Goal: Task Accomplishment & Management: Complete application form

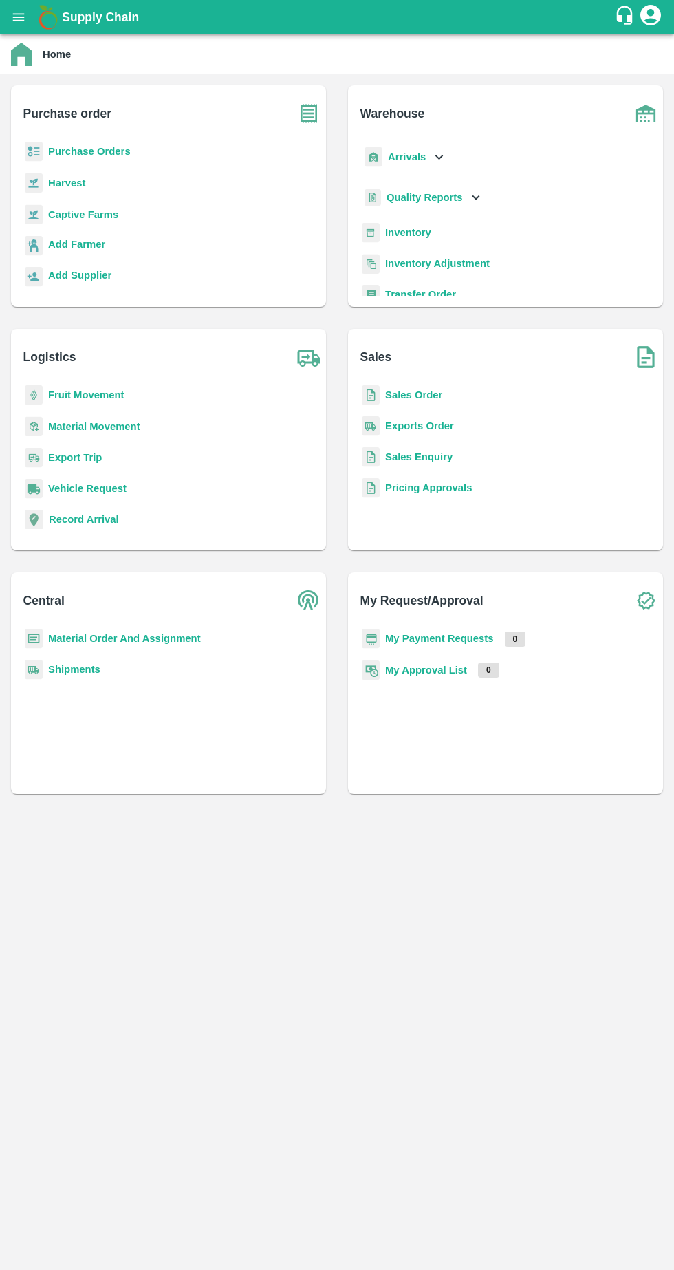
click at [459, 638] on b "My Payment Requests" at bounding box center [439, 638] width 109 height 11
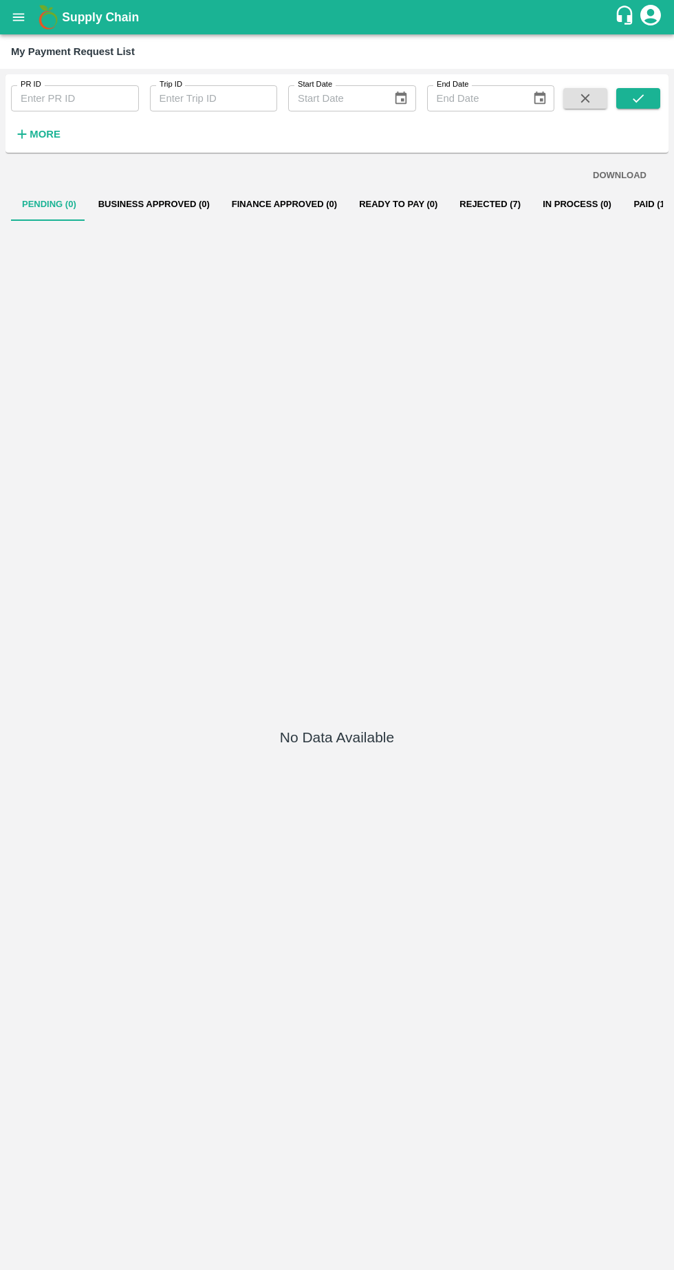
click at [32, 22] on button "open drawer" at bounding box center [19, 17] width 32 height 32
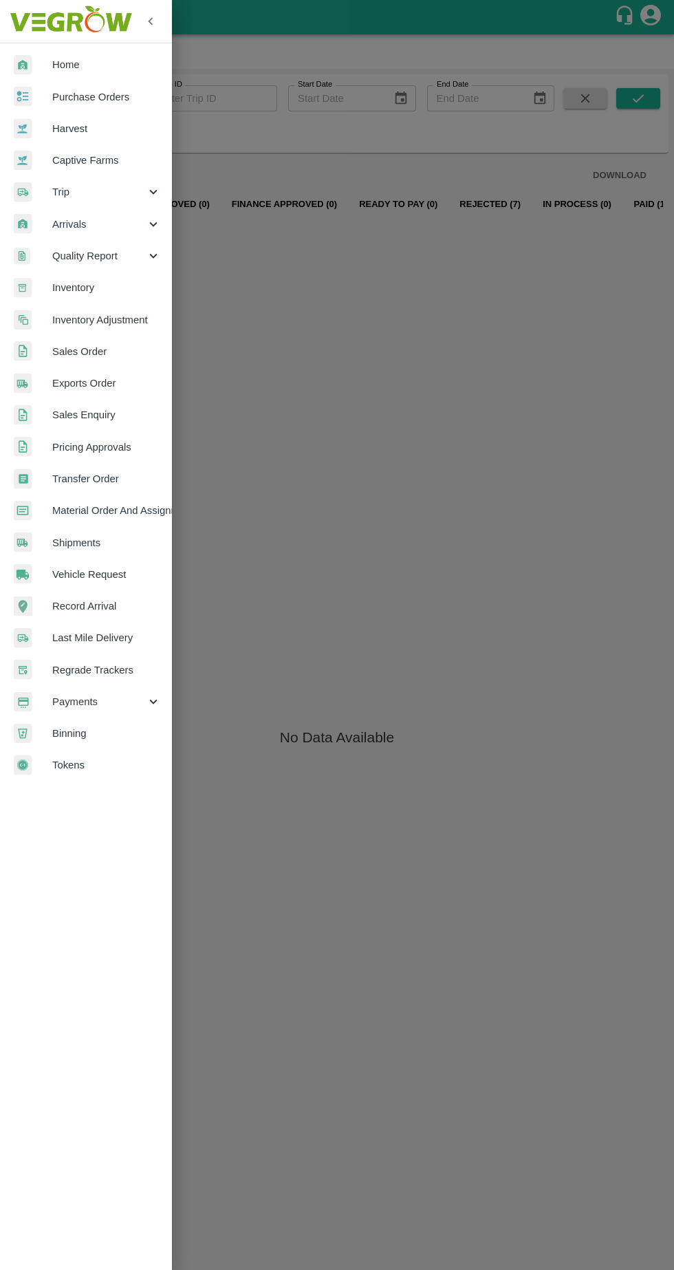
click at [314, 806] on div at bounding box center [337, 635] width 674 height 1270
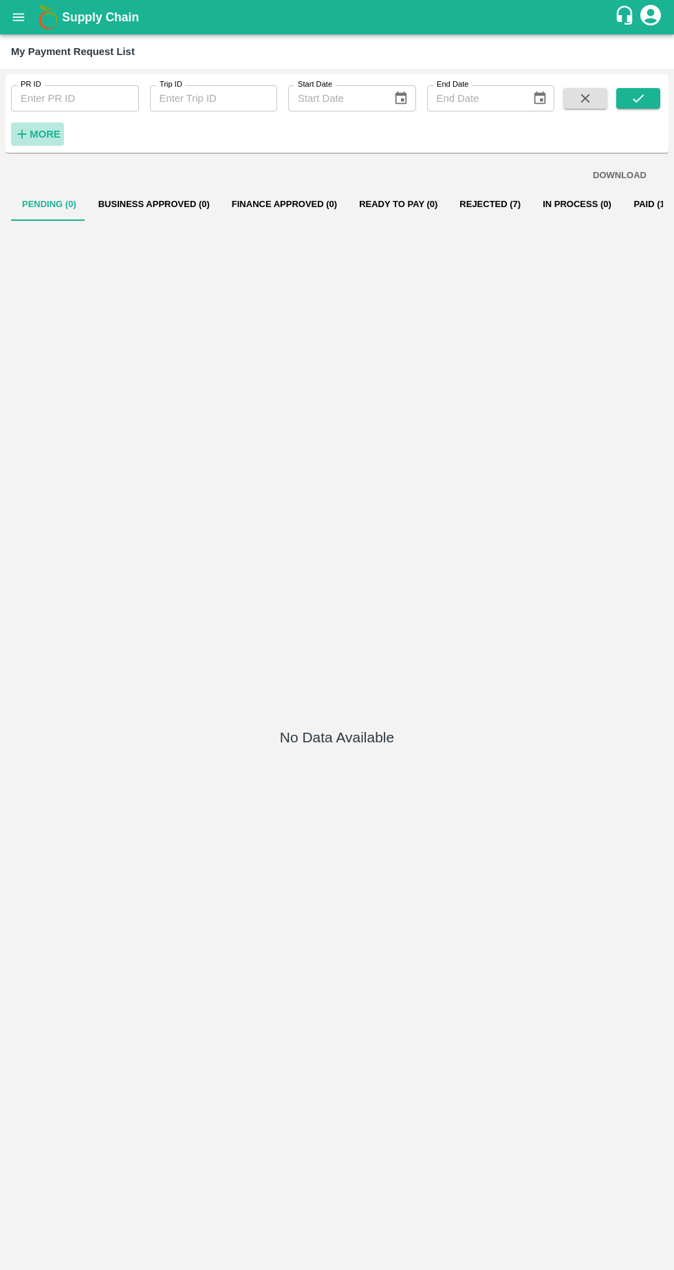
click at [43, 134] on strong "More" at bounding box center [45, 134] width 31 height 11
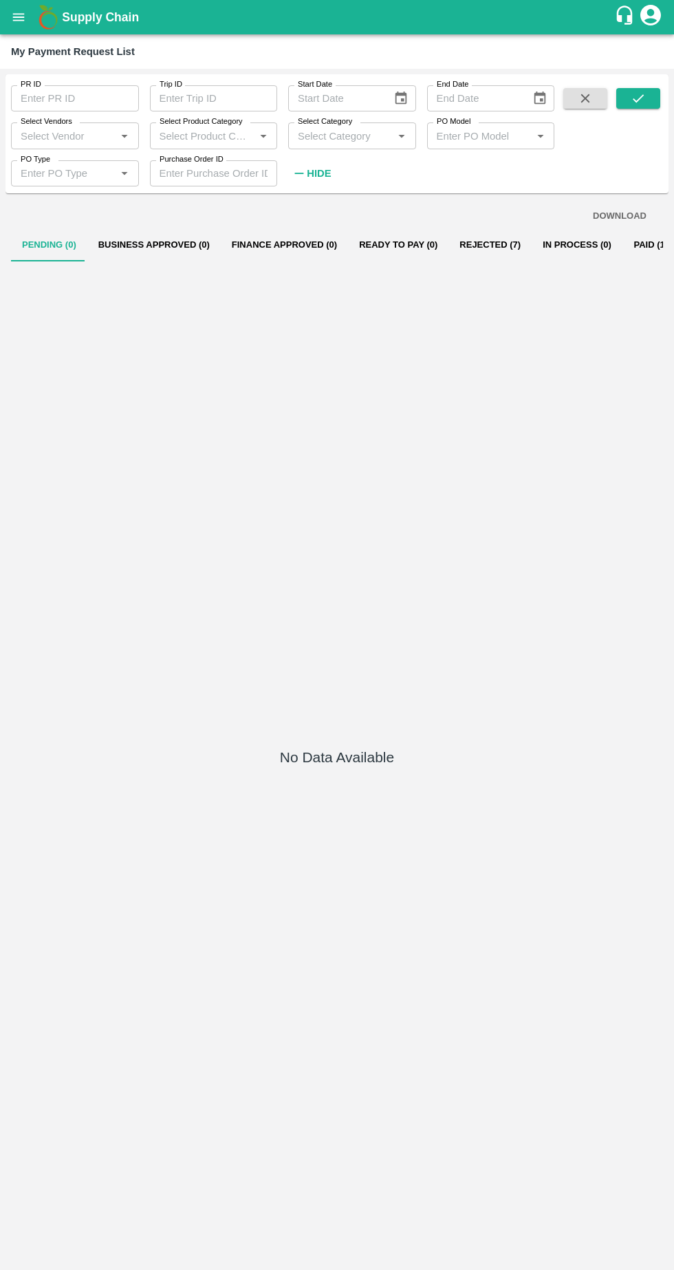
click at [34, 28] on img at bounding box center [48, 17] width 28 height 28
click at [30, 24] on button "open drawer" at bounding box center [19, 17] width 32 height 32
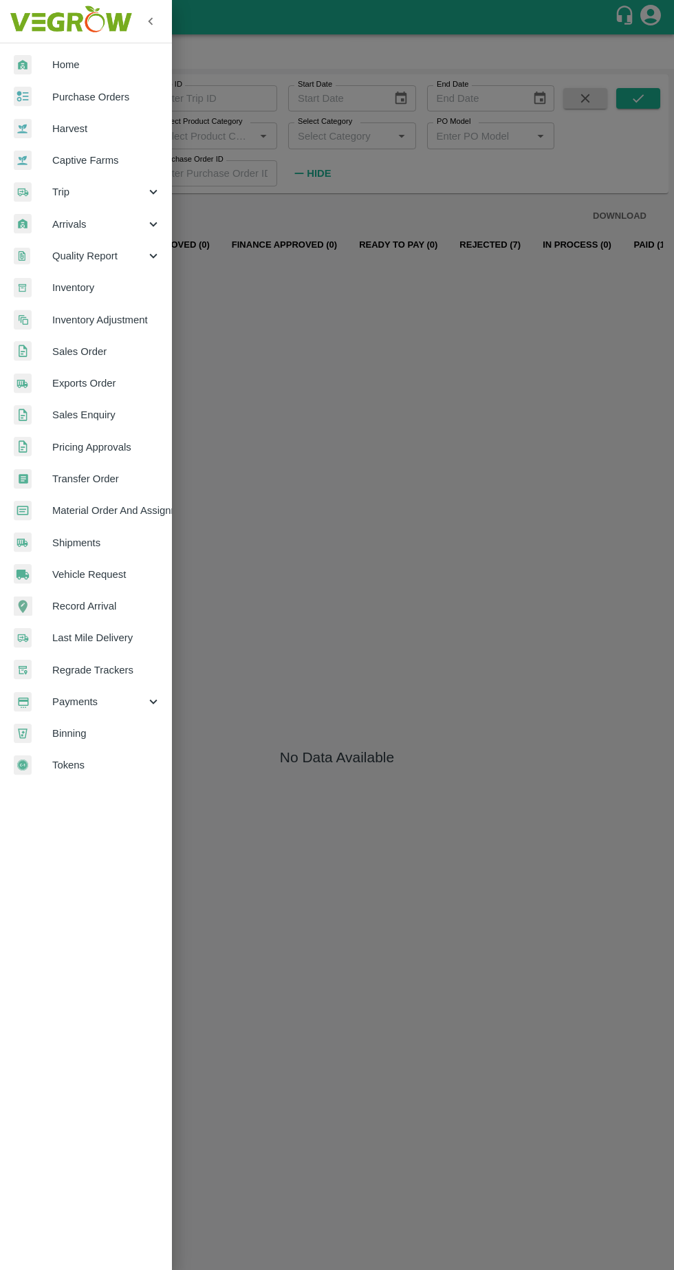
click at [107, 99] on span "Purchase Orders" at bounding box center [106, 96] width 109 height 15
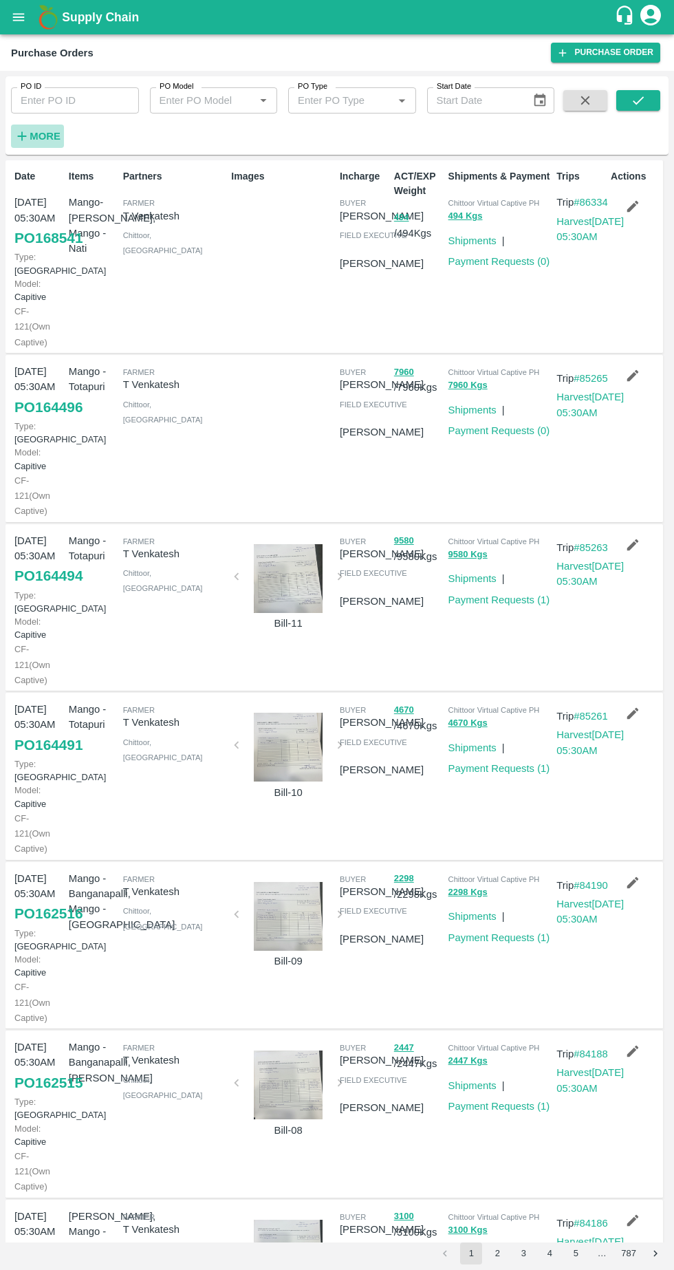
click at [47, 136] on strong "More" at bounding box center [45, 136] width 31 height 11
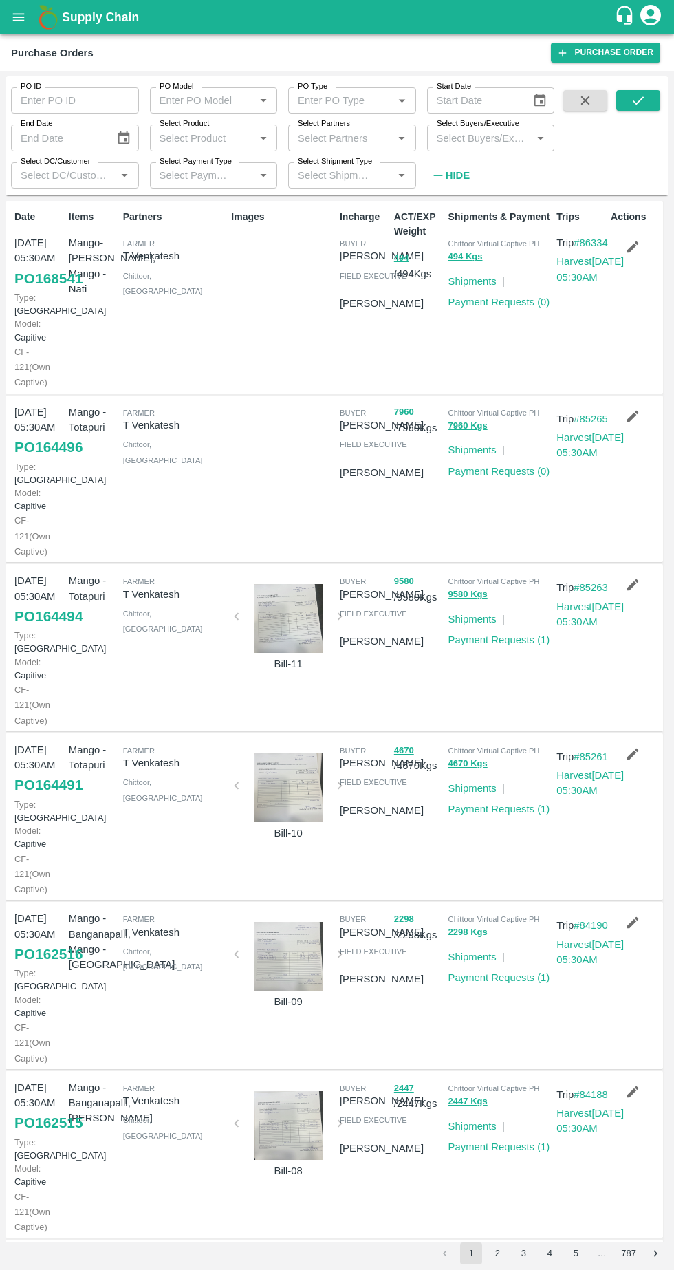
click at [402, 138] on icon "Open" at bounding box center [402, 138] width 6 height 3
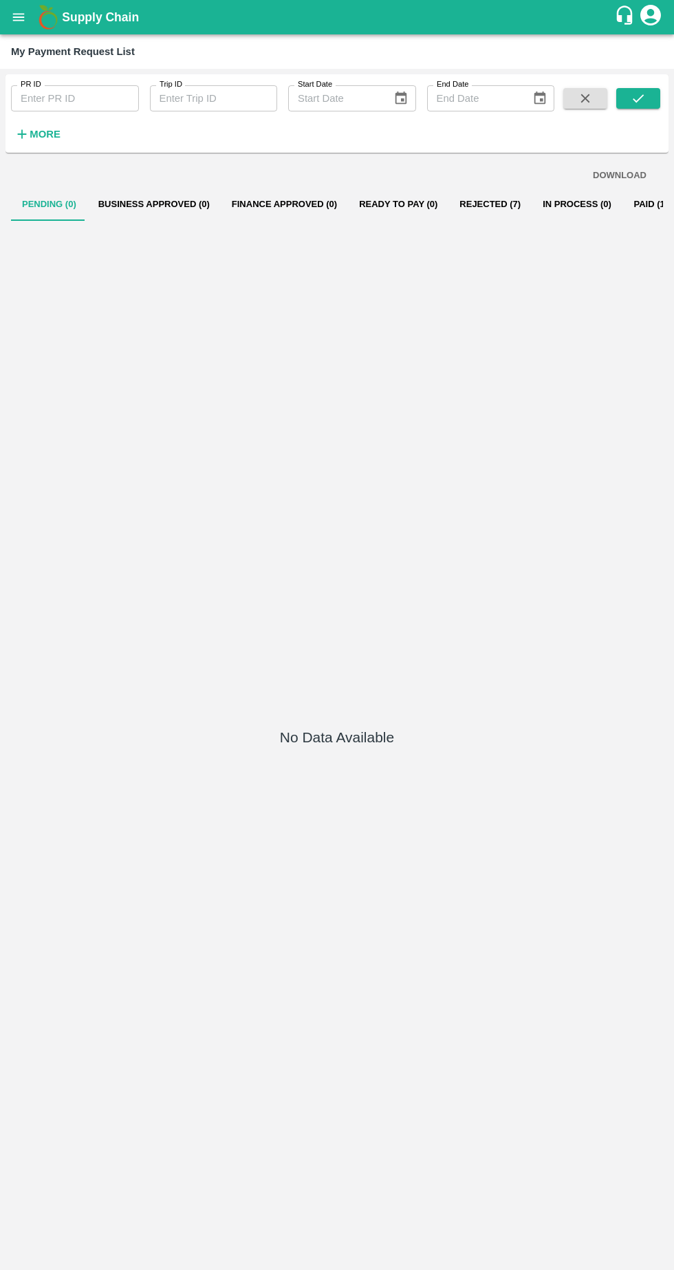
click at [21, 17] on icon "open drawer" at bounding box center [19, 17] width 12 height 8
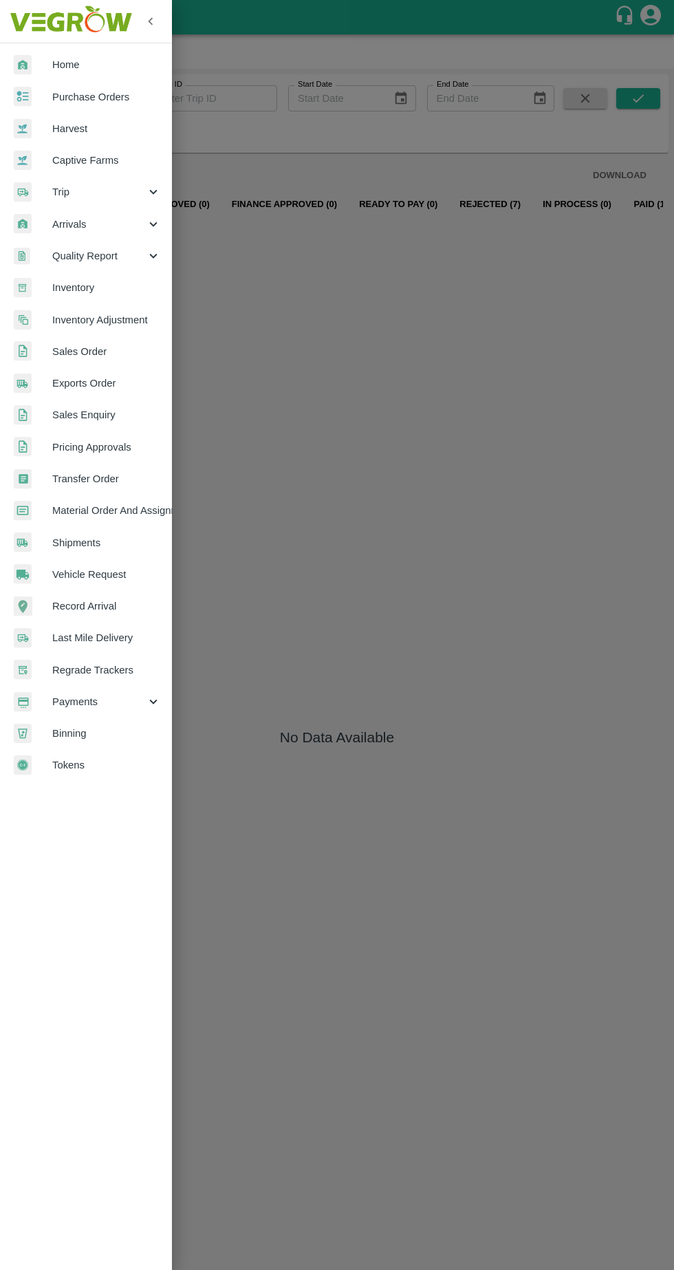
click at [120, 91] on span "Purchase Orders" at bounding box center [106, 96] width 109 height 15
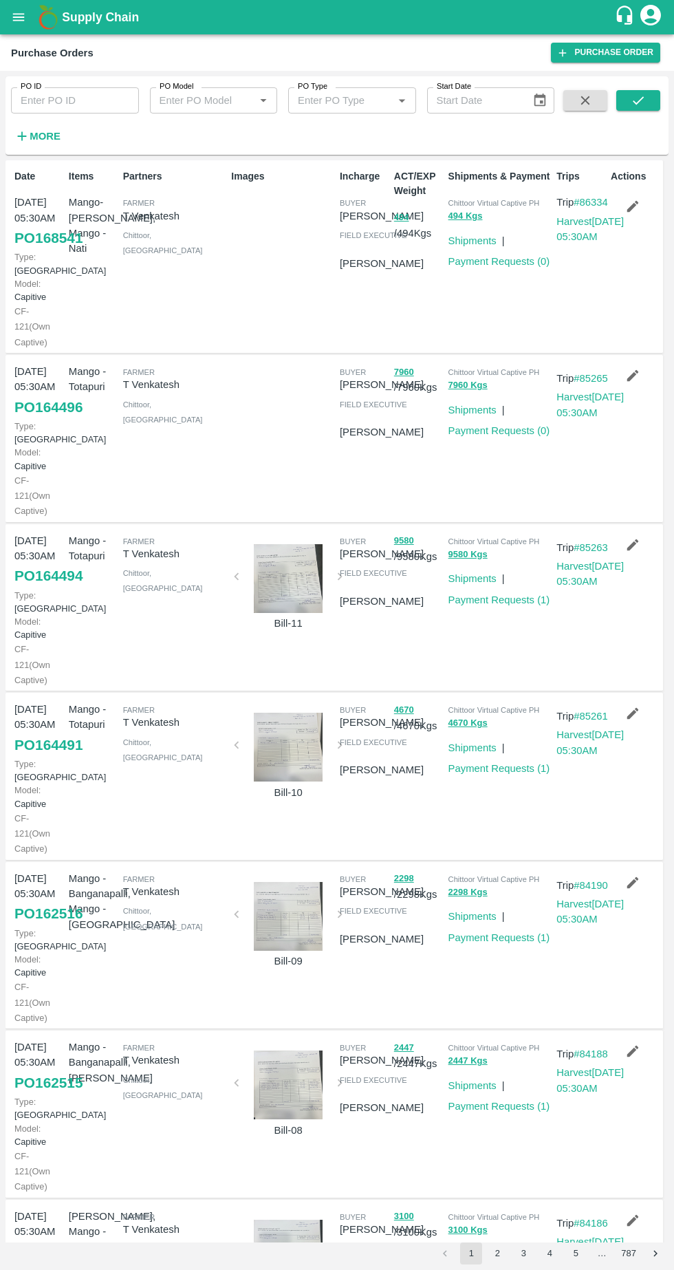
click at [57, 135] on strong "More" at bounding box center [45, 136] width 31 height 11
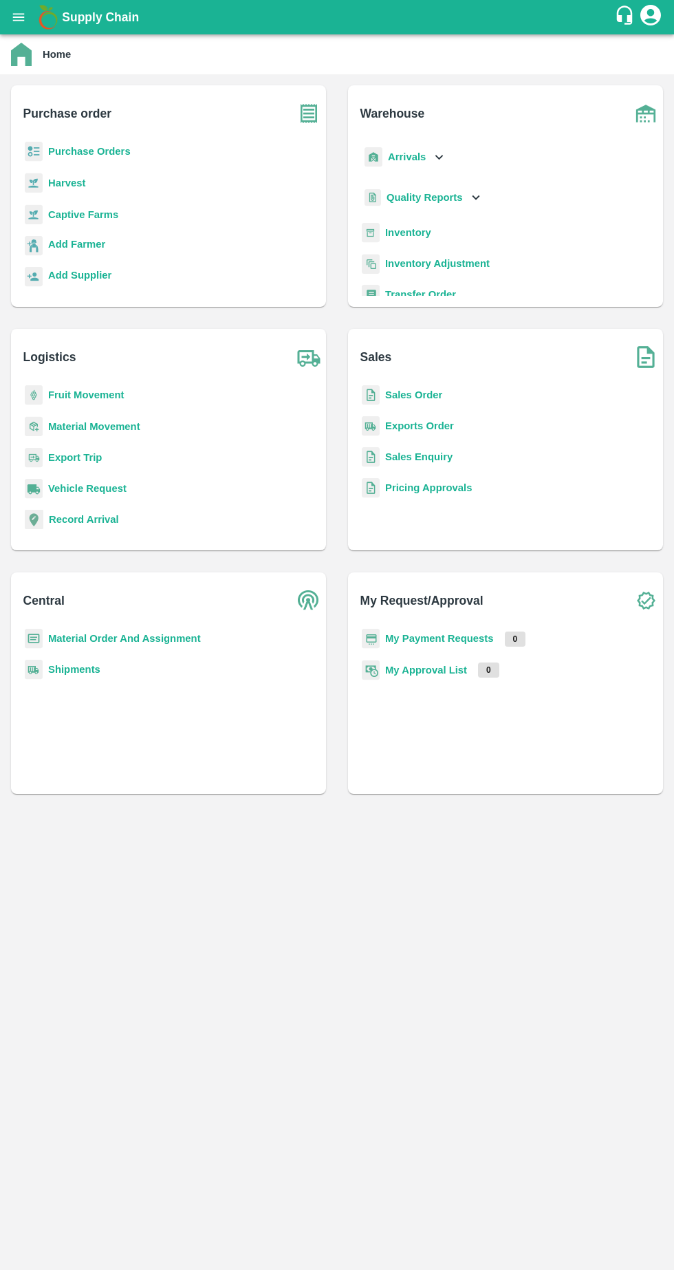
click at [81, 275] on b "Add Supplier" at bounding box center [79, 275] width 63 height 11
click at [80, 249] on b "Add Farmer" at bounding box center [76, 244] width 57 height 11
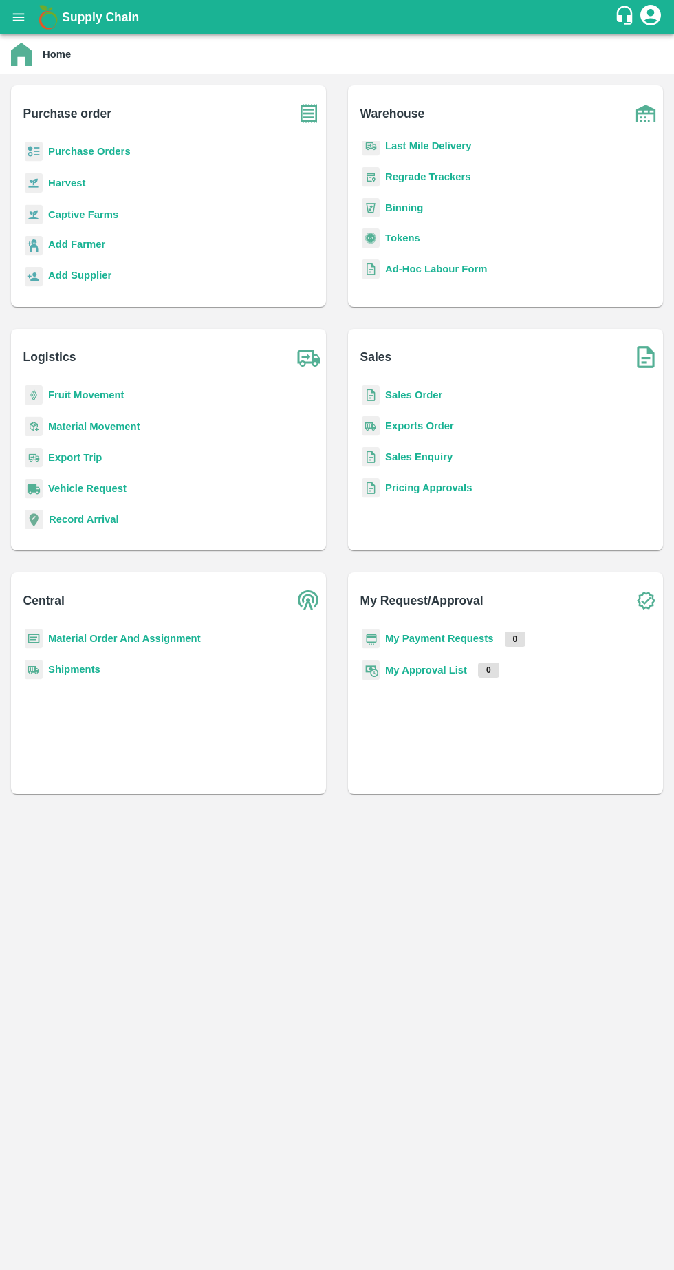
scroll to position [8, 0]
click at [88, 269] on b "Add Supplier" at bounding box center [79, 267] width 63 height 11
